Goal: Task Accomplishment & Management: Complete application form

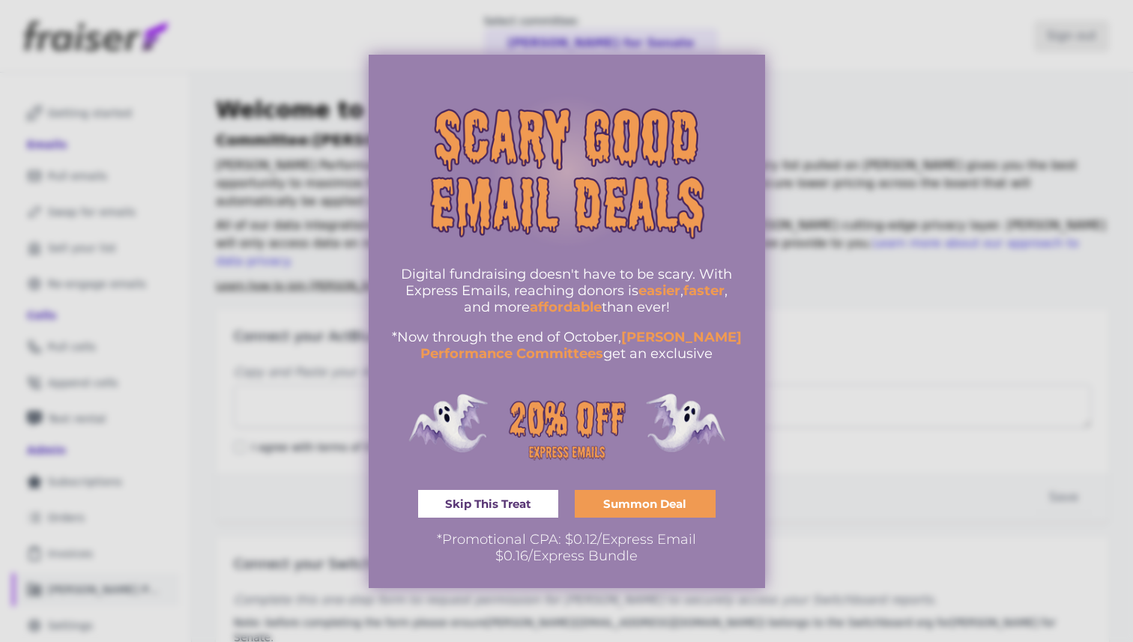
click at [530, 498] on span "Skip This Treat" at bounding box center [488, 503] width 86 height 11
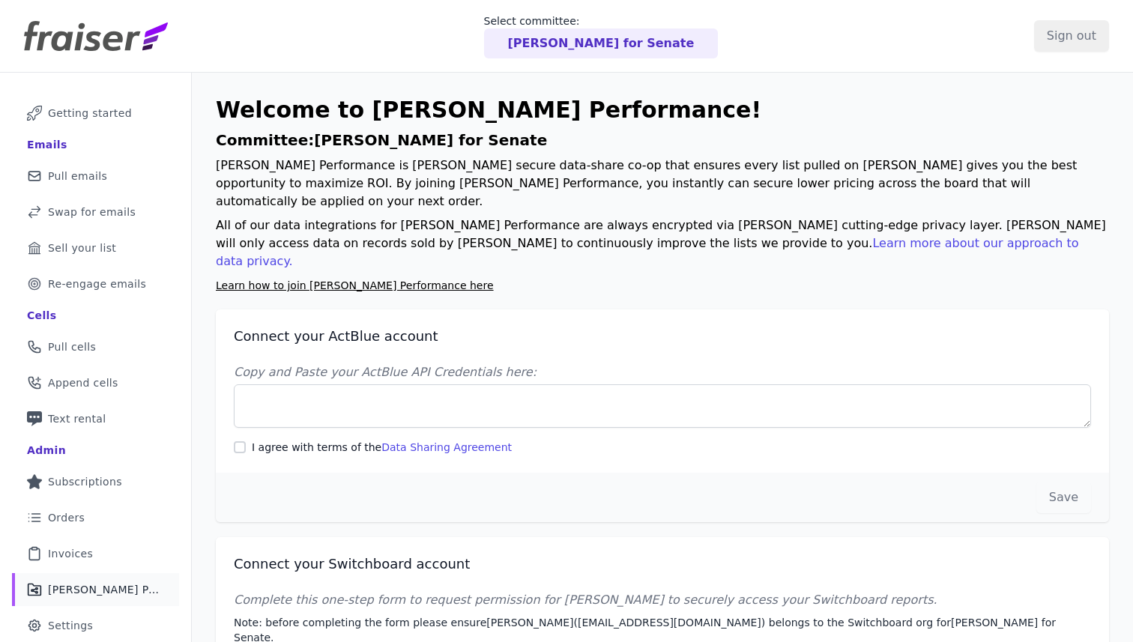
click at [94, 35] on img at bounding box center [96, 36] width 144 height 30
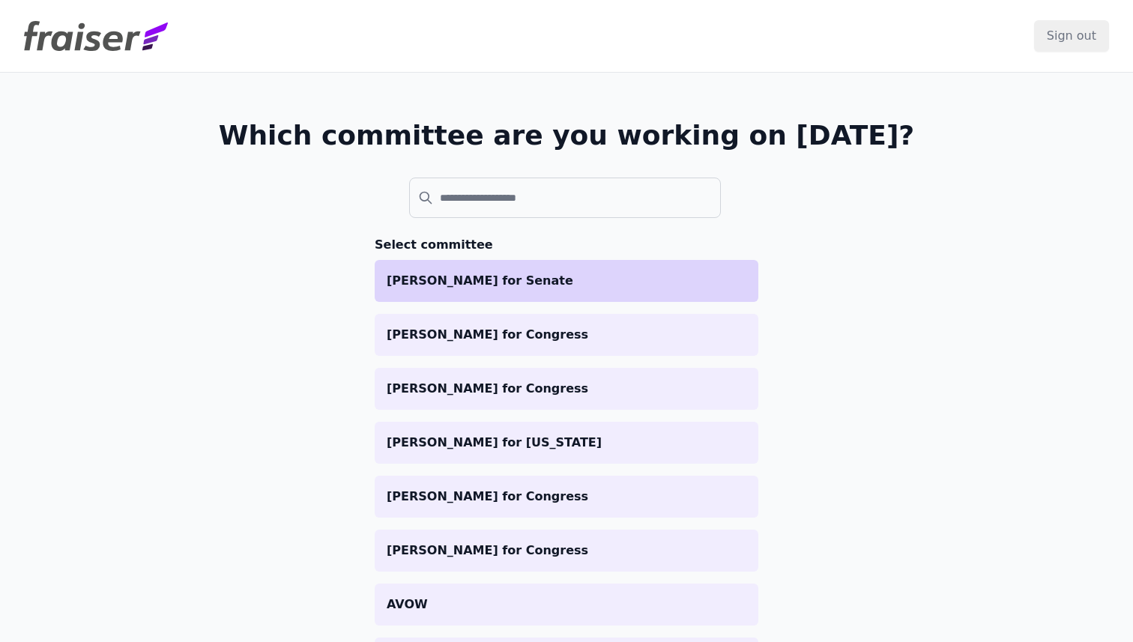
click at [459, 279] on p "[PERSON_NAME] for Senate" at bounding box center [567, 281] width 360 height 18
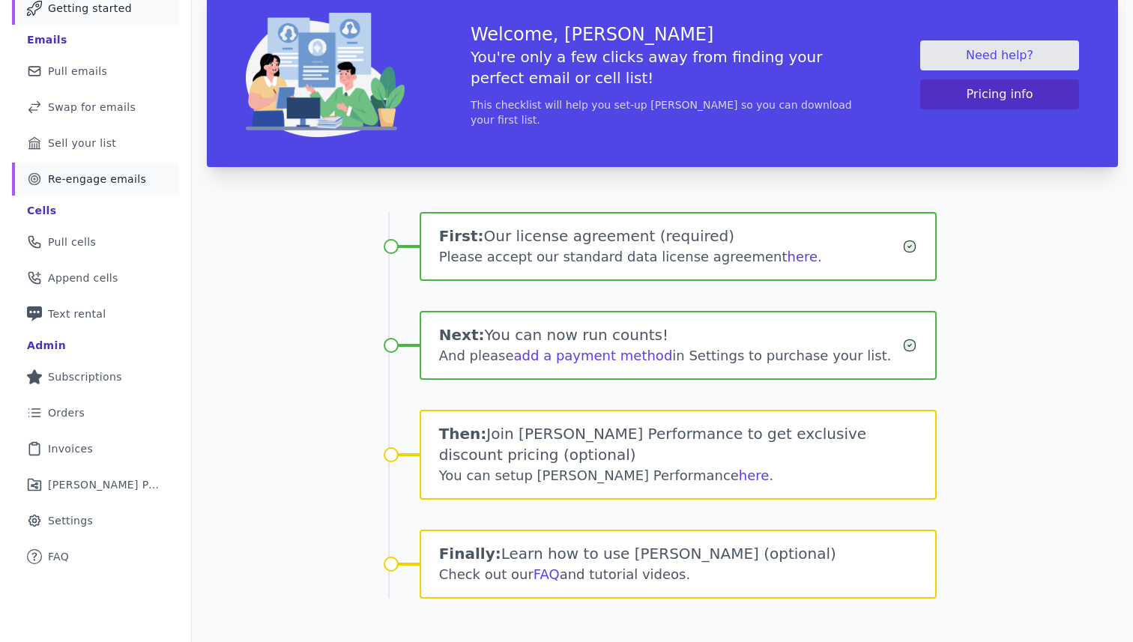
scroll to position [121, 0]
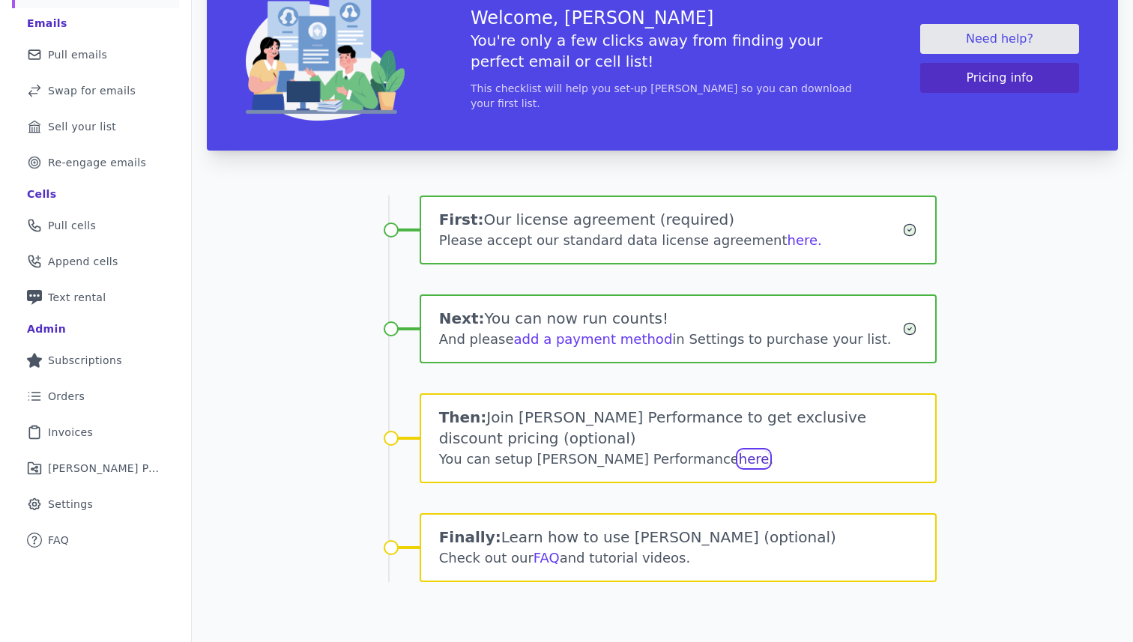
click at [739, 465] on link "here" at bounding box center [754, 459] width 31 height 16
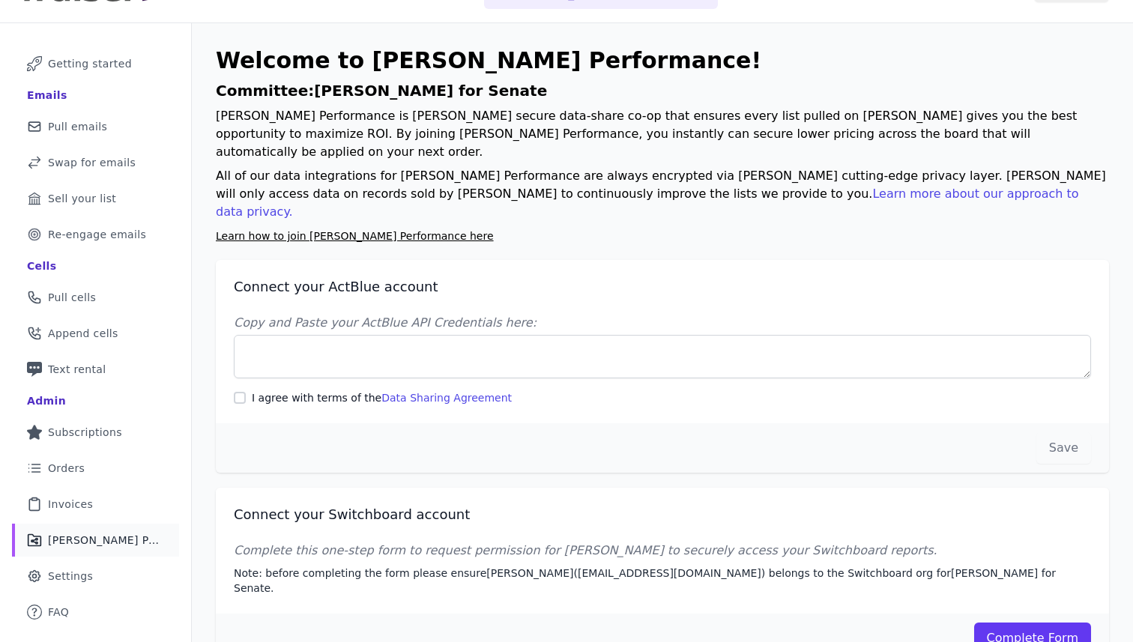
scroll to position [73, 0]
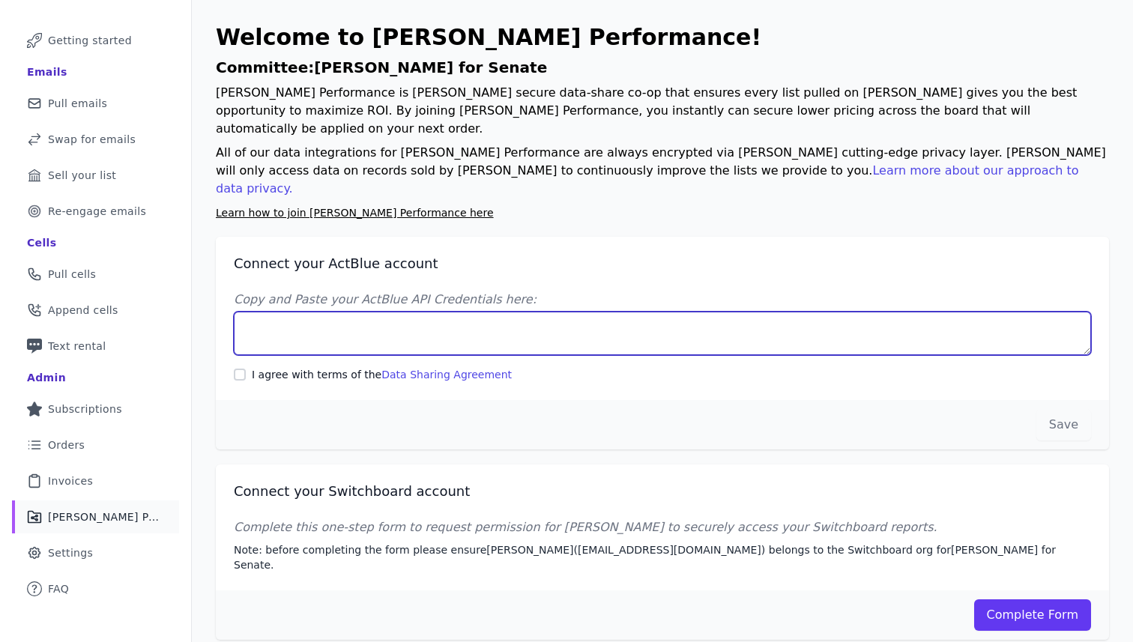
click at [413, 312] on textarea "Copy and Paste your ActBlue API Credentials here:" at bounding box center [662, 333] width 857 height 43
click at [407, 312] on textarea "Copy and Paste your ActBlue API Credentials here:" at bounding box center [662, 333] width 857 height 43
paste textarea "Client UUID: 61538890-5f73-48e6-90d6-9f5d215d33e2 Client Secret: DnYoRYT+3/dNGn…"
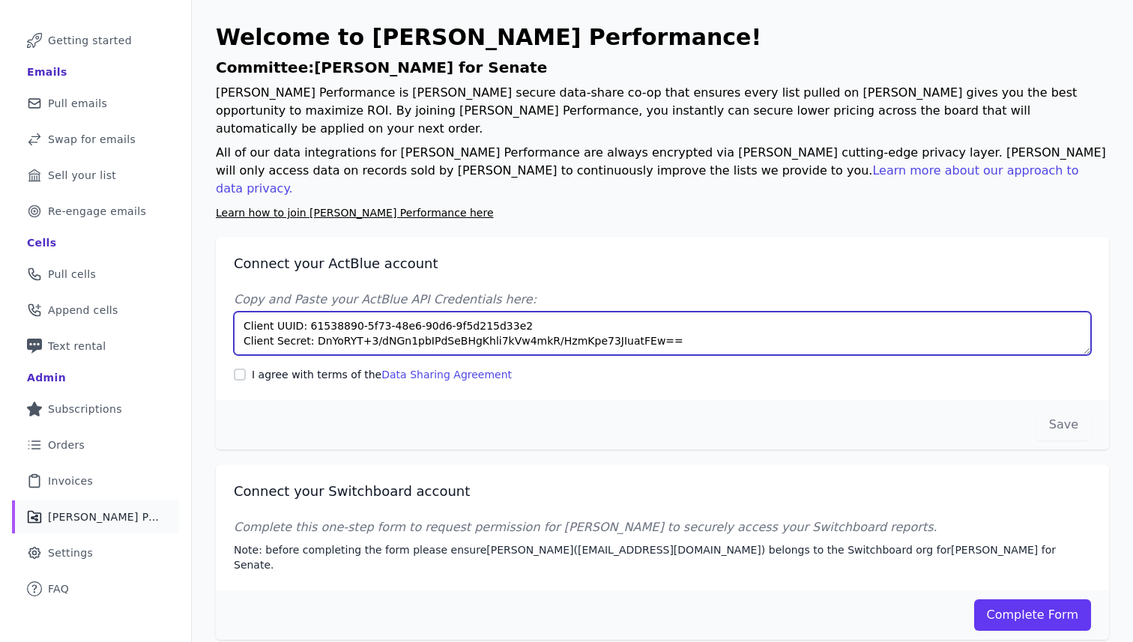
type textarea "Client UUID: 61538890-5f73-48e6-90d6-9f5d215d33e2 Client Secret: DnYoRYT+3/dNGn…"
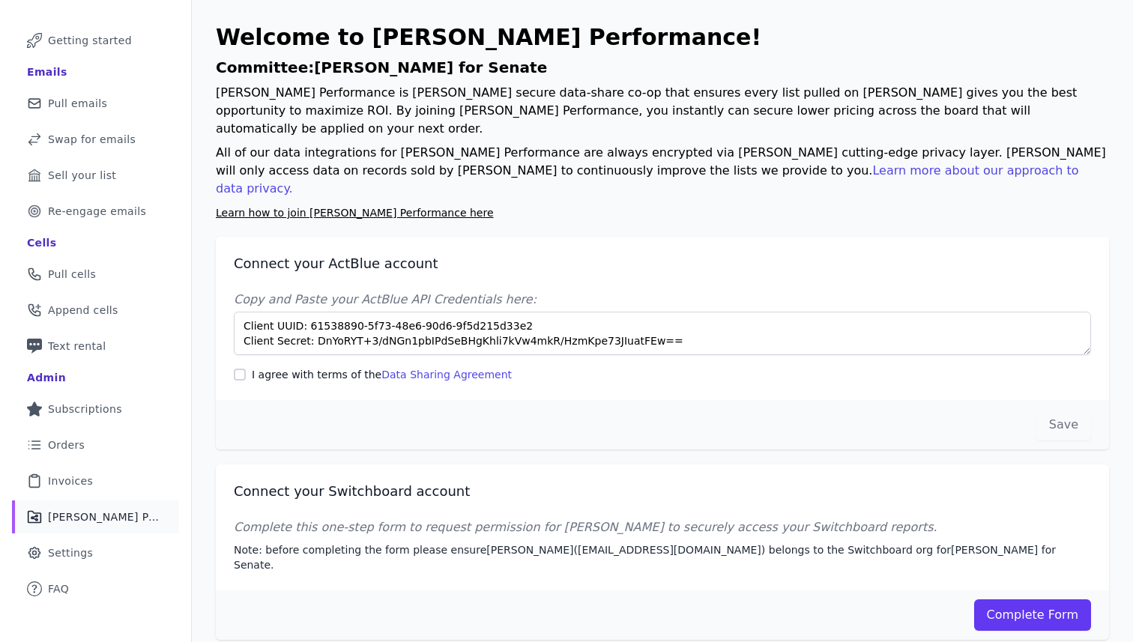
click at [349, 367] on label "I agree with terms of the Data Sharing Agreement" at bounding box center [382, 374] width 260 height 15
click at [246, 369] on input "I agree with terms of the Data Sharing Agreement" at bounding box center [240, 375] width 12 height 12
checkbox input "true"
click at [1070, 409] on button "Save" at bounding box center [1063, 424] width 55 height 31
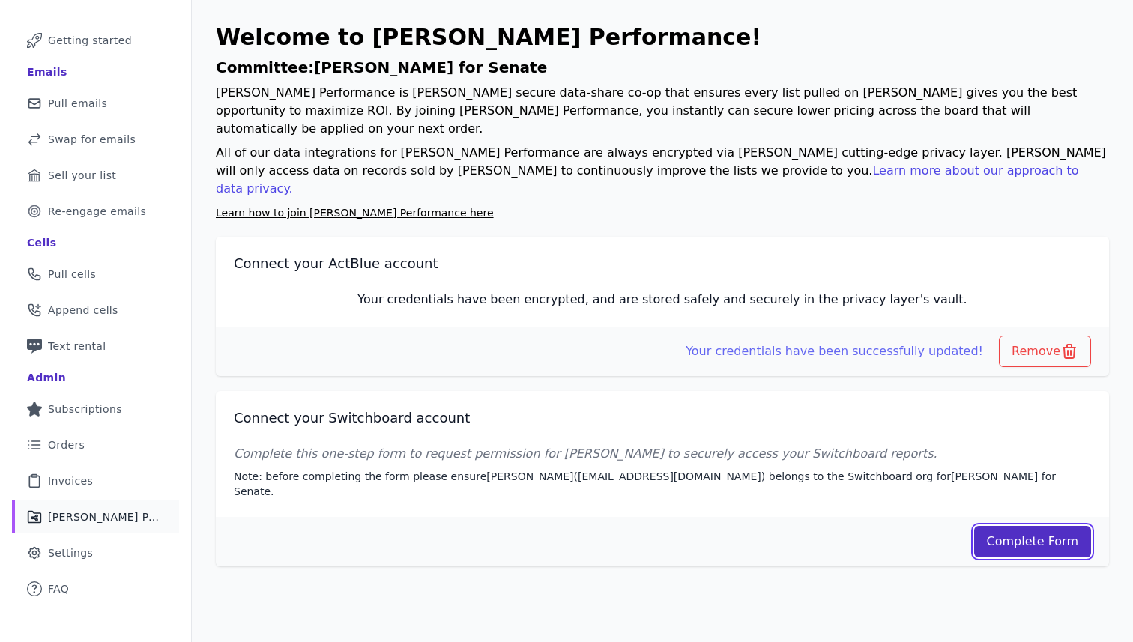
click at [1015, 526] on link "Complete Form" at bounding box center [1033, 541] width 118 height 31
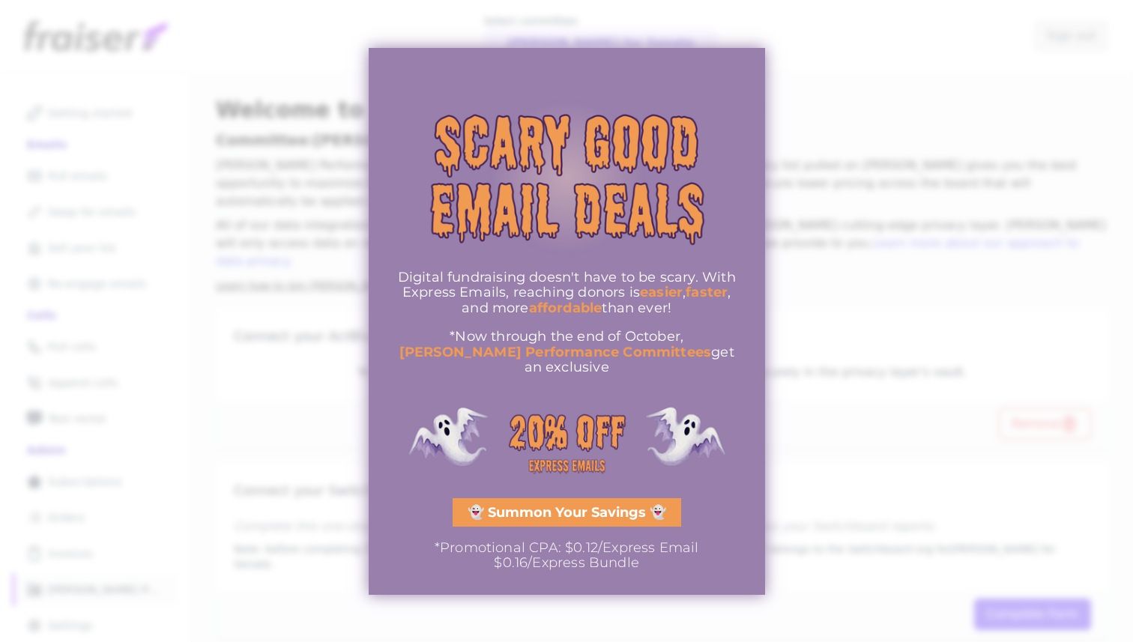
click at [892, 416] on div at bounding box center [566, 321] width 1133 height 642
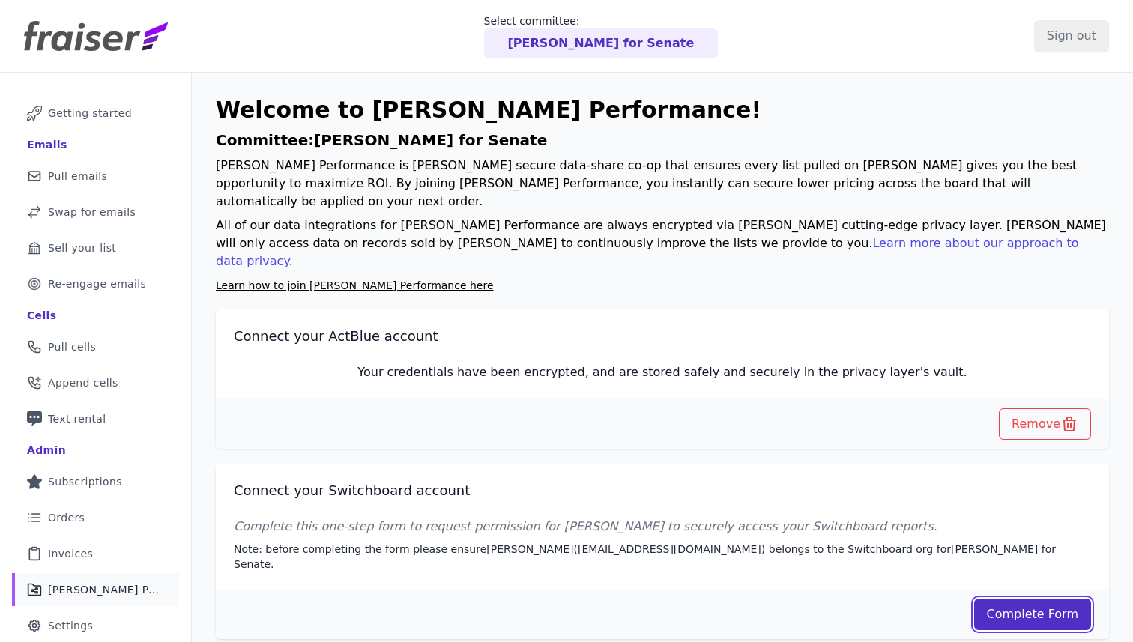
click at [1045, 599] on link "Complete Form" at bounding box center [1033, 614] width 118 height 31
click at [120, 590] on span "[PERSON_NAME] Performance" at bounding box center [104, 589] width 113 height 15
click at [105, 533] on link "List Icon Outline of bulleted list Orders" at bounding box center [95, 517] width 167 height 33
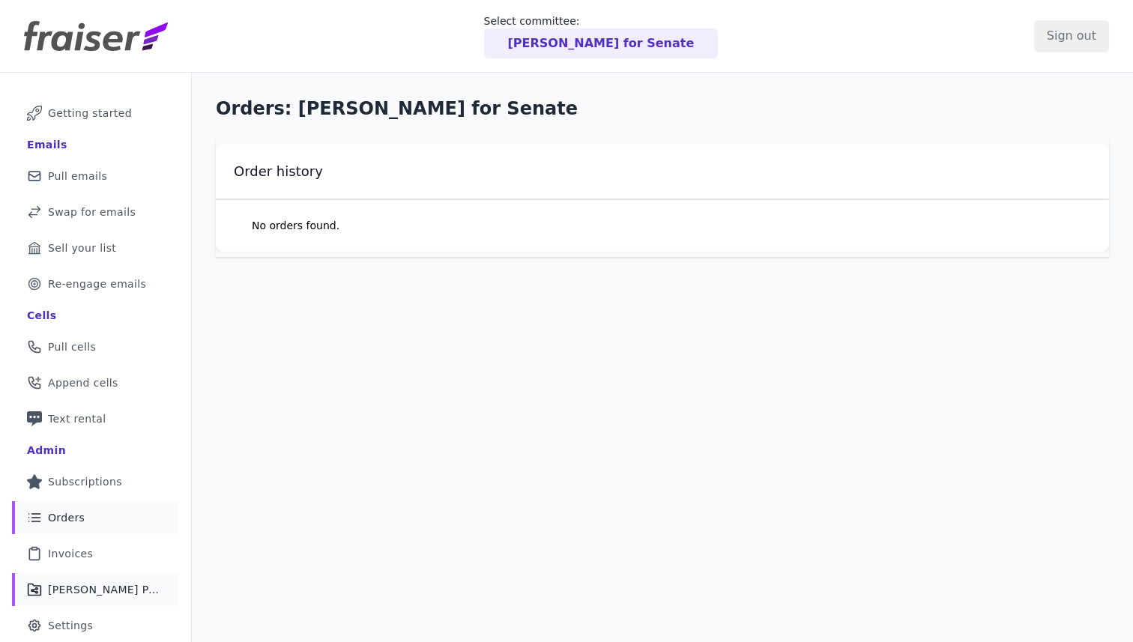
click at [107, 587] on span "[PERSON_NAME] Performance" at bounding box center [104, 589] width 113 height 15
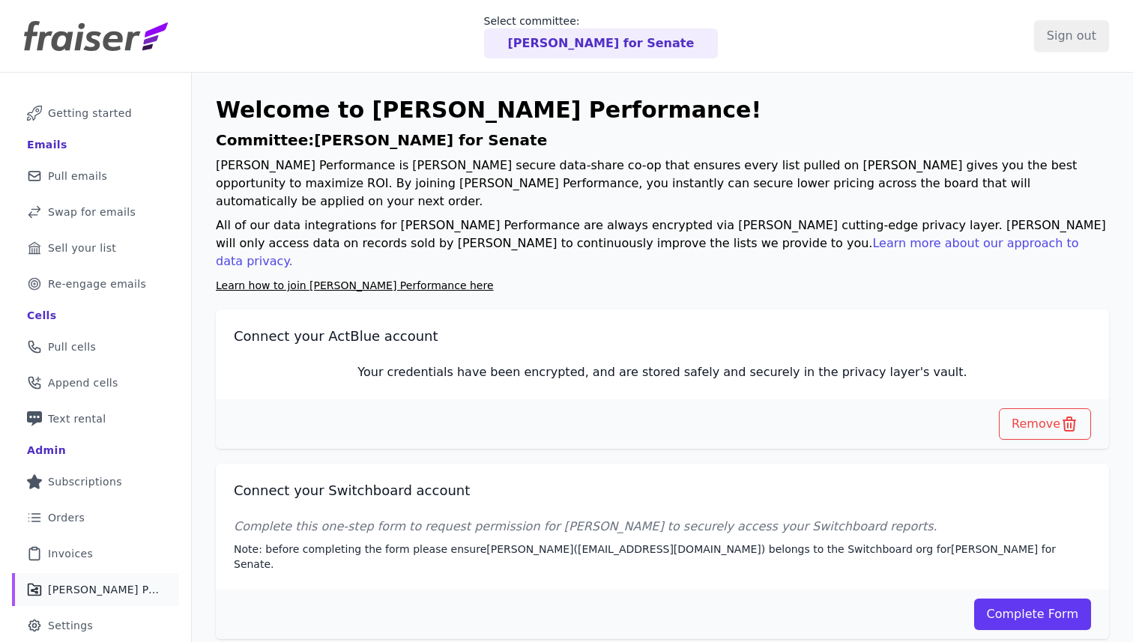
scroll to position [73, 0]
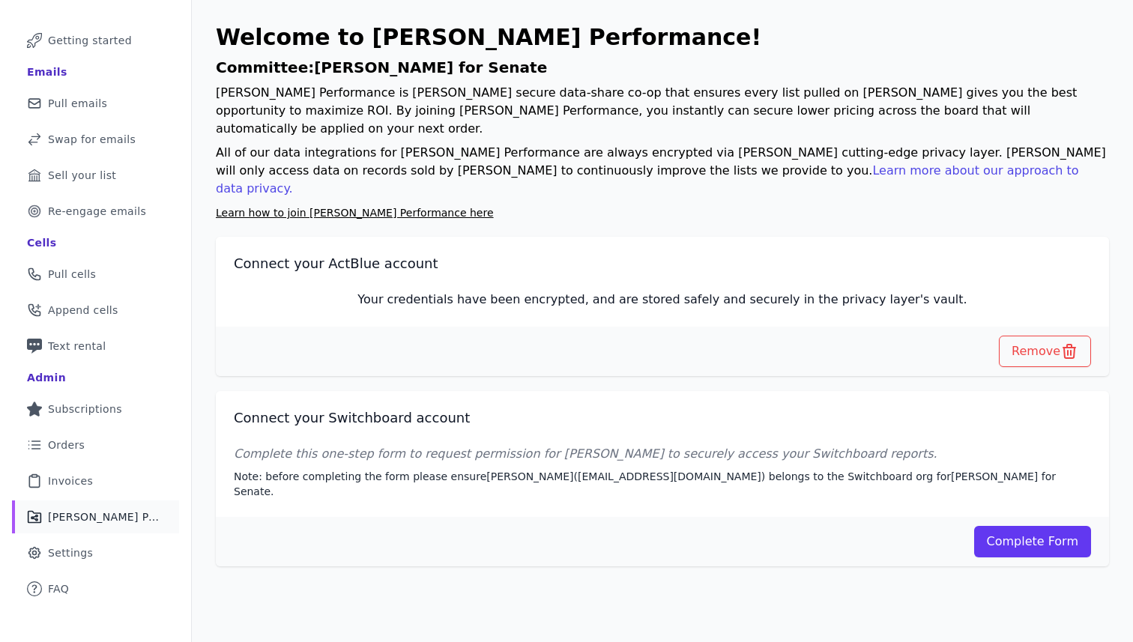
click at [115, 515] on span "[PERSON_NAME] Performance" at bounding box center [104, 516] width 113 height 15
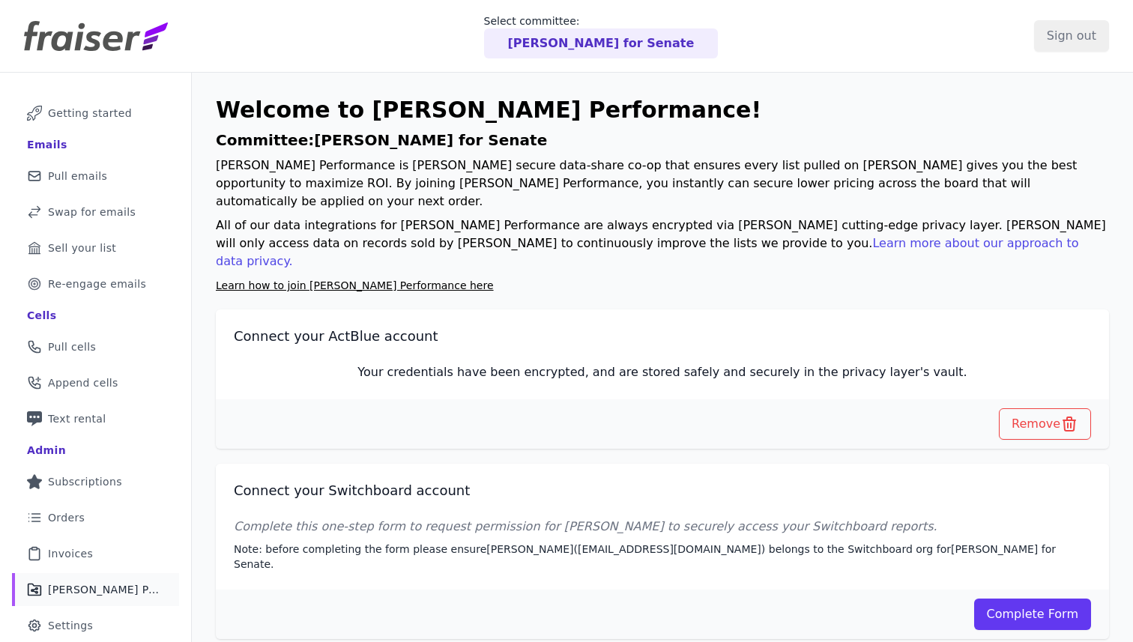
click at [393, 279] on link "Learn how to join [PERSON_NAME] Performance here" at bounding box center [355, 285] width 278 height 12
click at [135, 284] on span "Re-engage emails" at bounding box center [97, 283] width 98 height 15
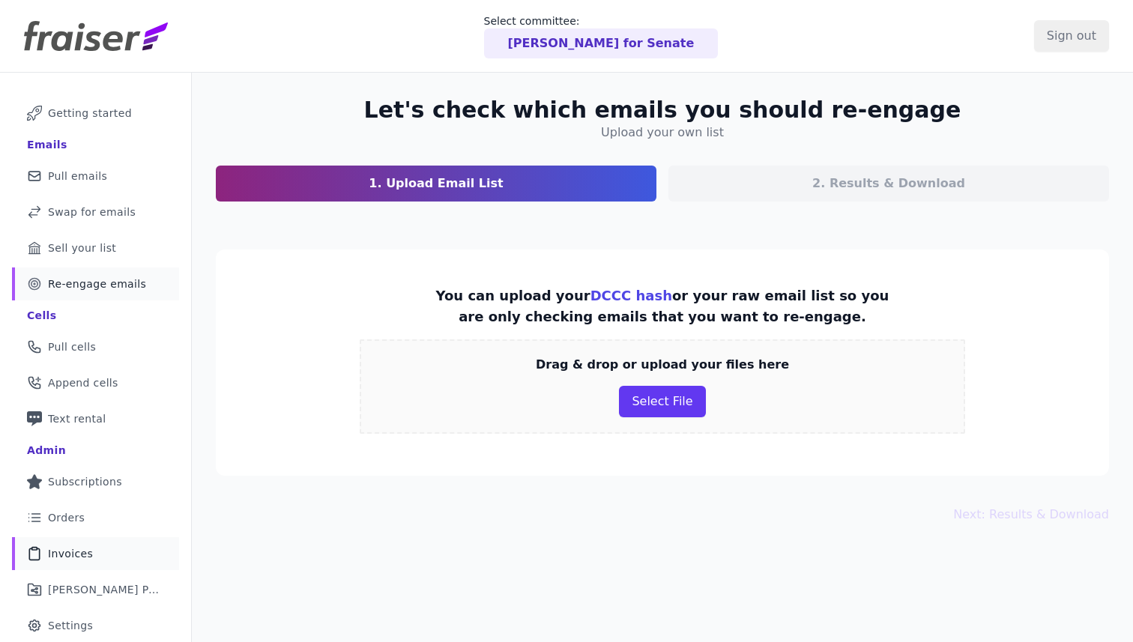
scroll to position [73, 0]
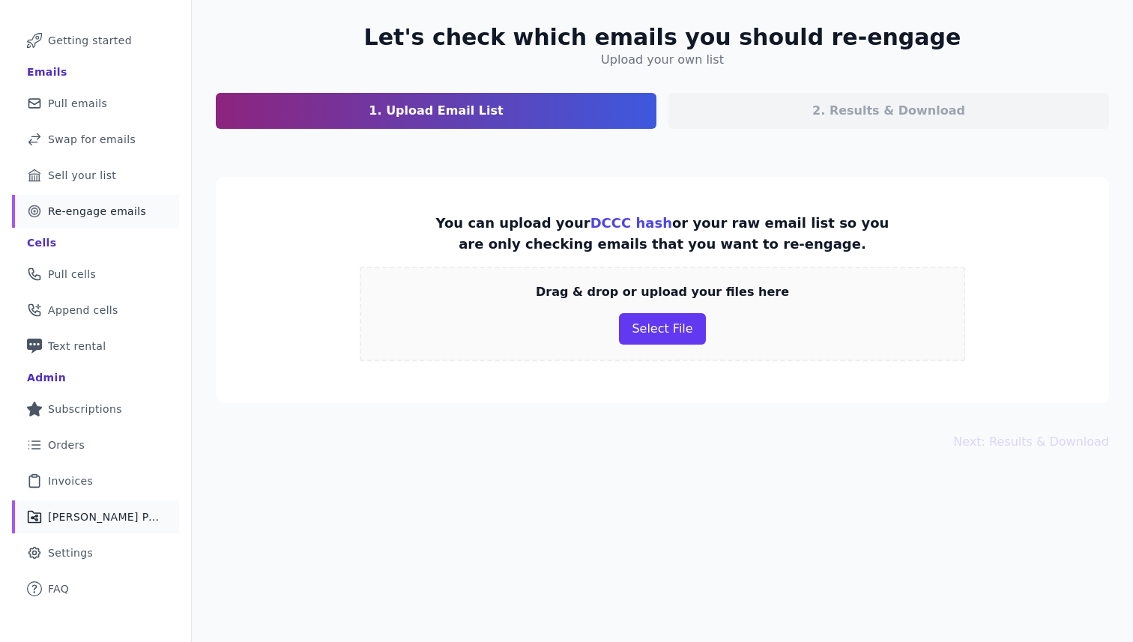
click at [98, 510] on span "[PERSON_NAME] Performance" at bounding box center [104, 516] width 113 height 15
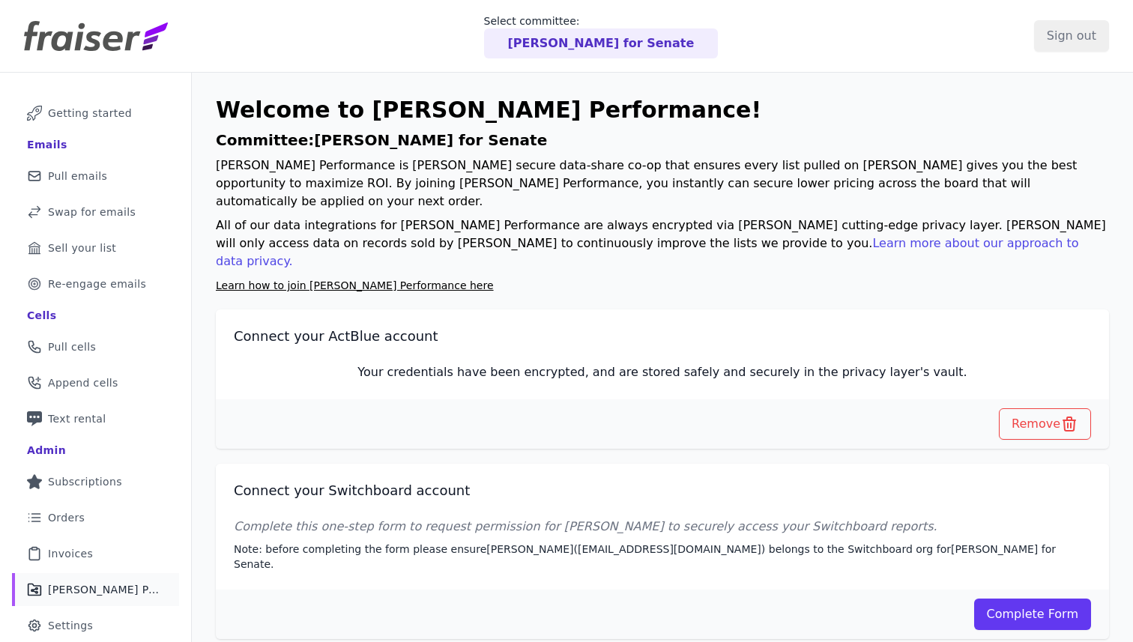
scroll to position [73, 0]
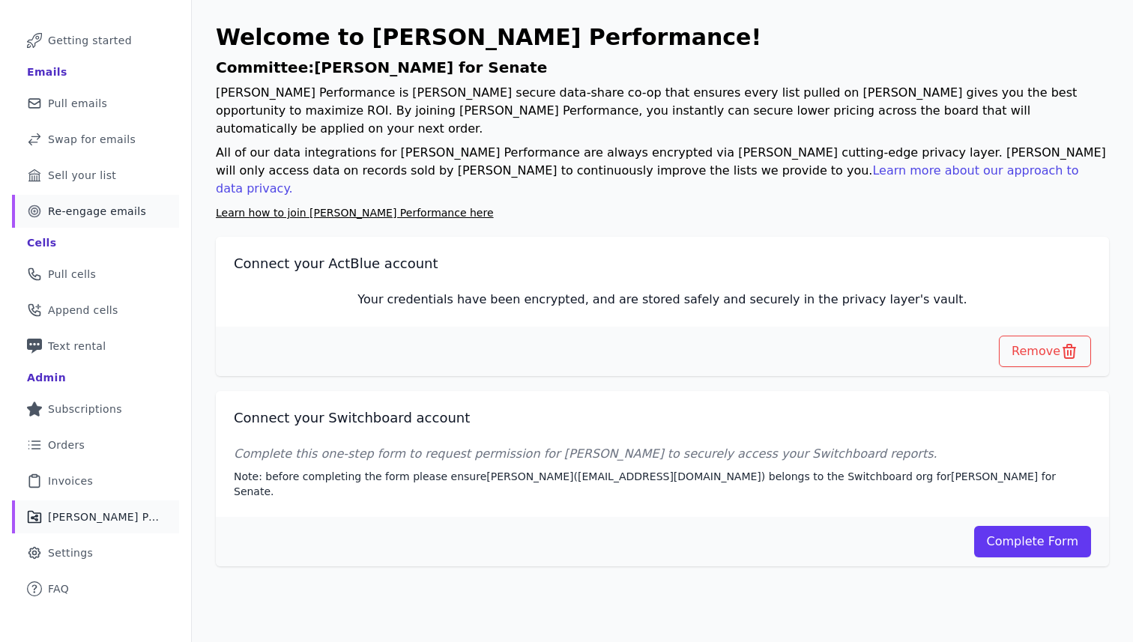
click at [115, 204] on span "Re-engage emails" at bounding box center [97, 211] width 98 height 15
